Goal: Task Accomplishment & Management: Manage account settings

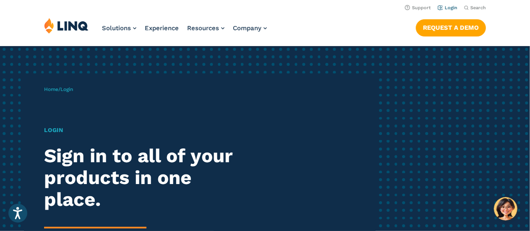
click at [448, 10] on link "Login" at bounding box center [447, 7] width 20 height 5
click at [448, 8] on link "Login" at bounding box center [447, 7] width 20 height 5
